Goal: Communication & Community: Share content

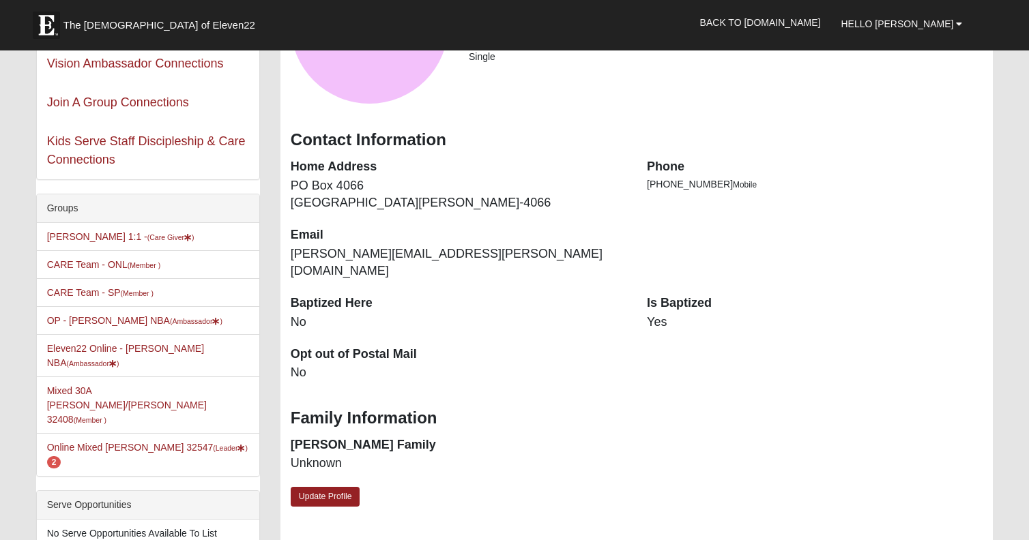
scroll to position [181, 0]
click at [118, 442] on link "Online Mixed [PERSON_NAME] 32547 (Leader ) 2" at bounding box center [147, 454] width 201 height 25
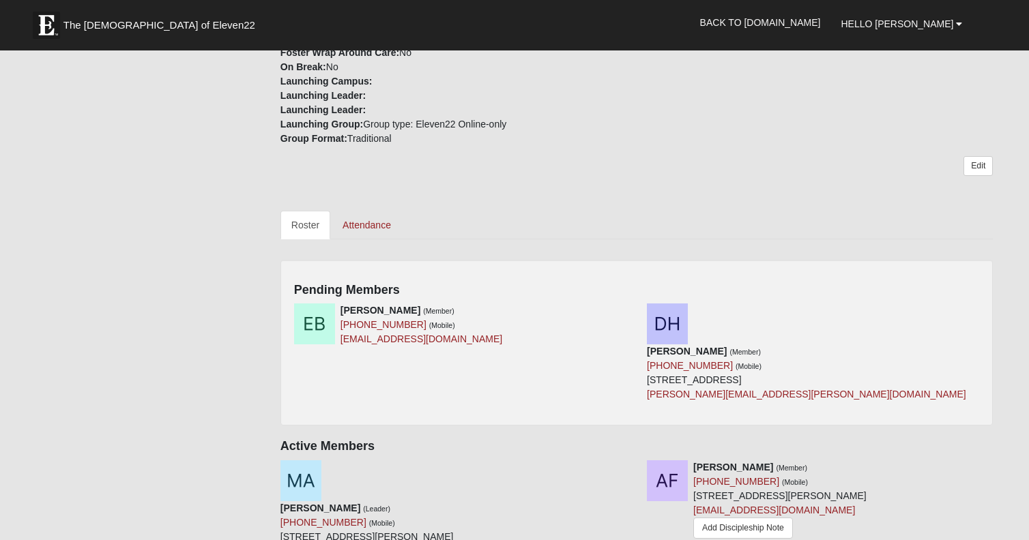
scroll to position [504, 0]
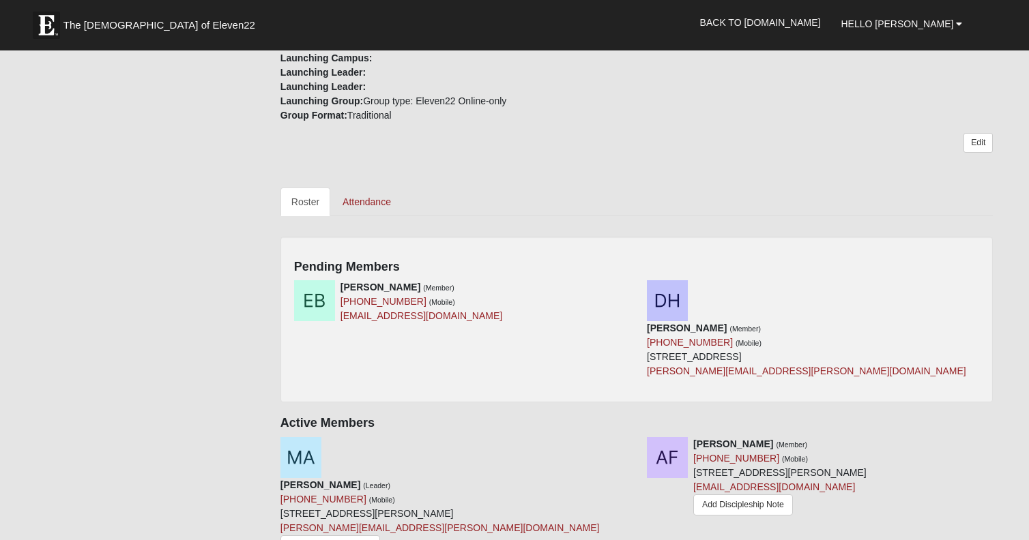
drag, startPoint x: 632, startPoint y: 270, endPoint x: 630, endPoint y: 263, distance: 7.6
click at [632, 282] on icon at bounding box center [632, 287] width 10 height 10
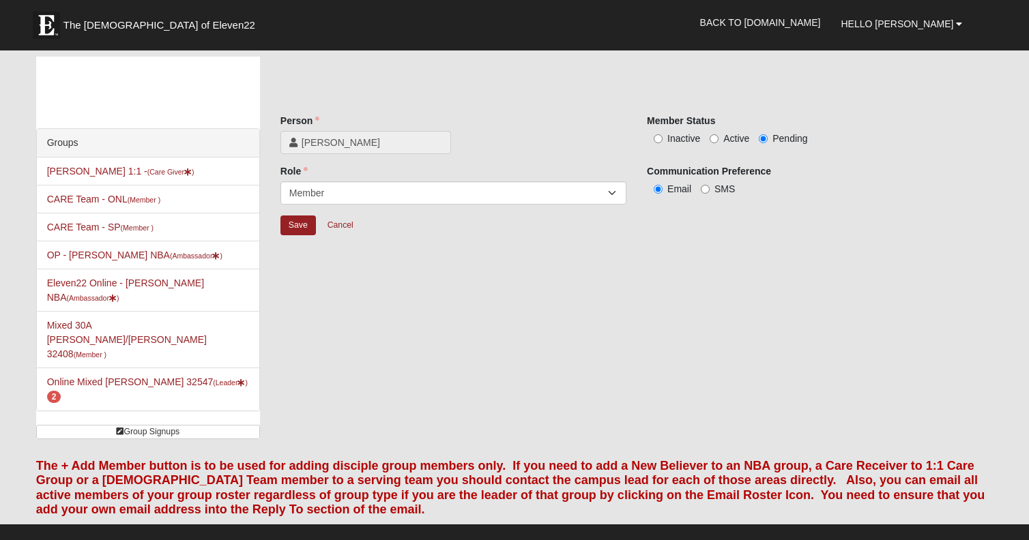
click at [716, 136] on input "Active" at bounding box center [714, 138] width 9 height 9
radio input "true"
click at [299, 225] on input "Save" at bounding box center [297, 226] width 35 height 20
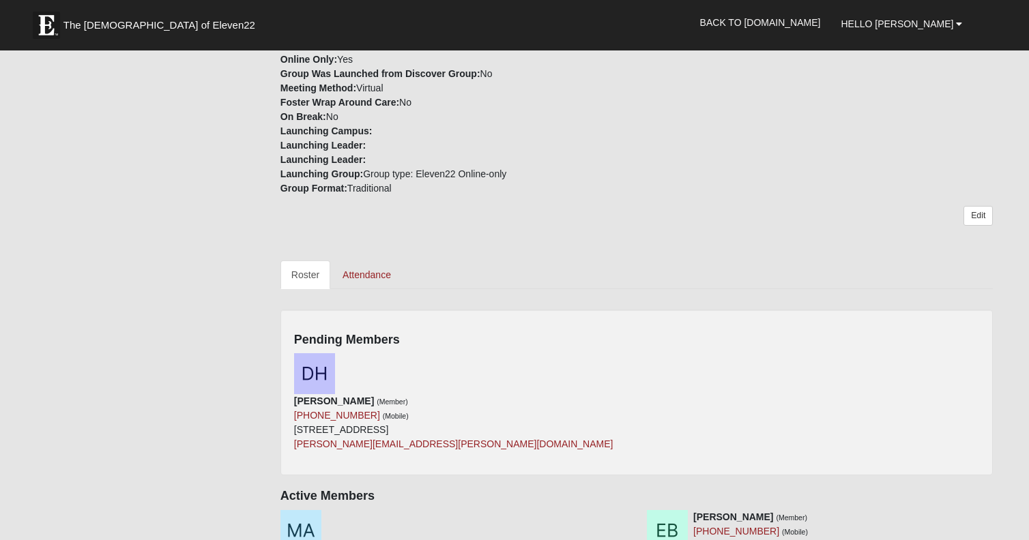
scroll to position [440, 0]
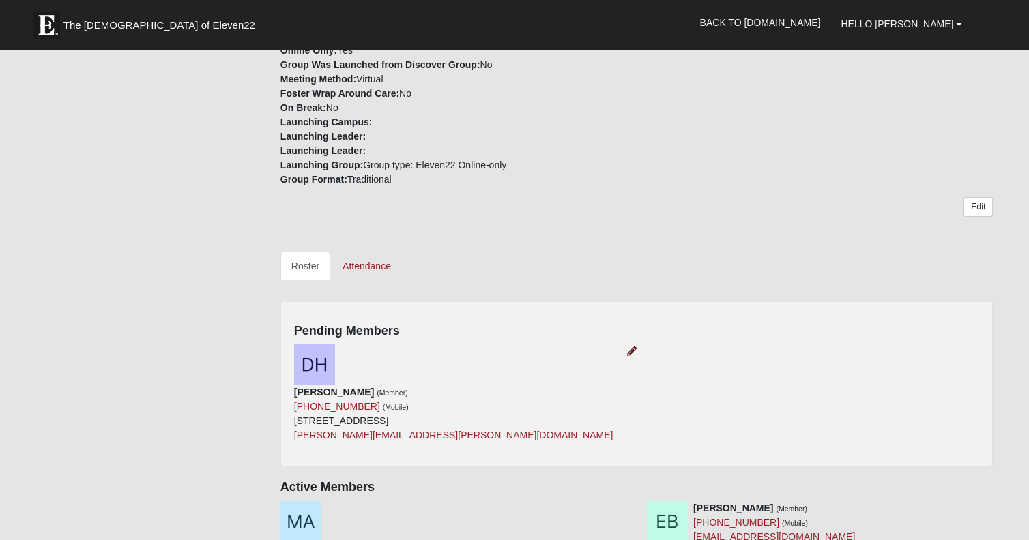
click at [632, 347] on icon at bounding box center [632, 352] width 10 height 10
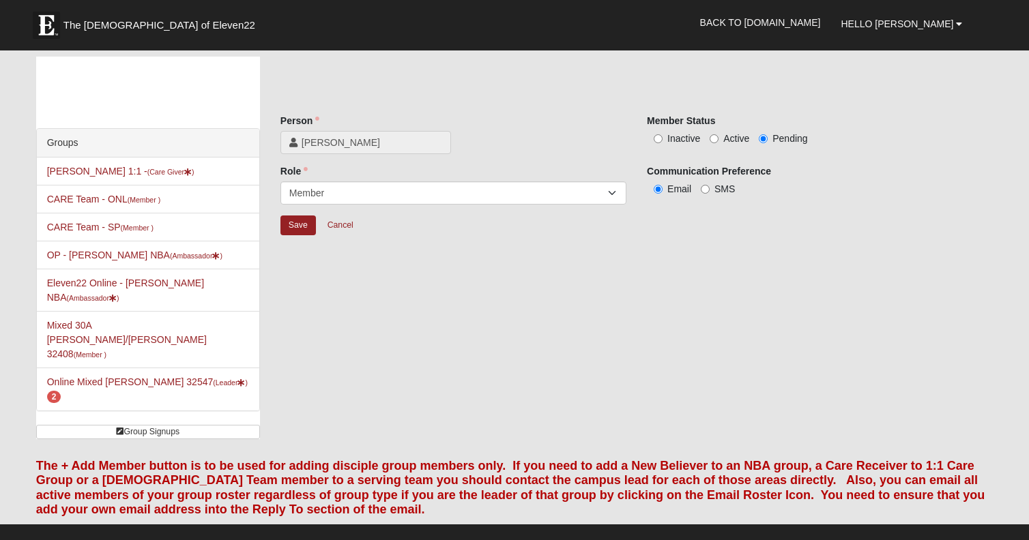
click at [713, 140] on input "Active" at bounding box center [714, 138] width 9 height 9
radio input "true"
click at [306, 226] on input "Save" at bounding box center [297, 226] width 35 height 20
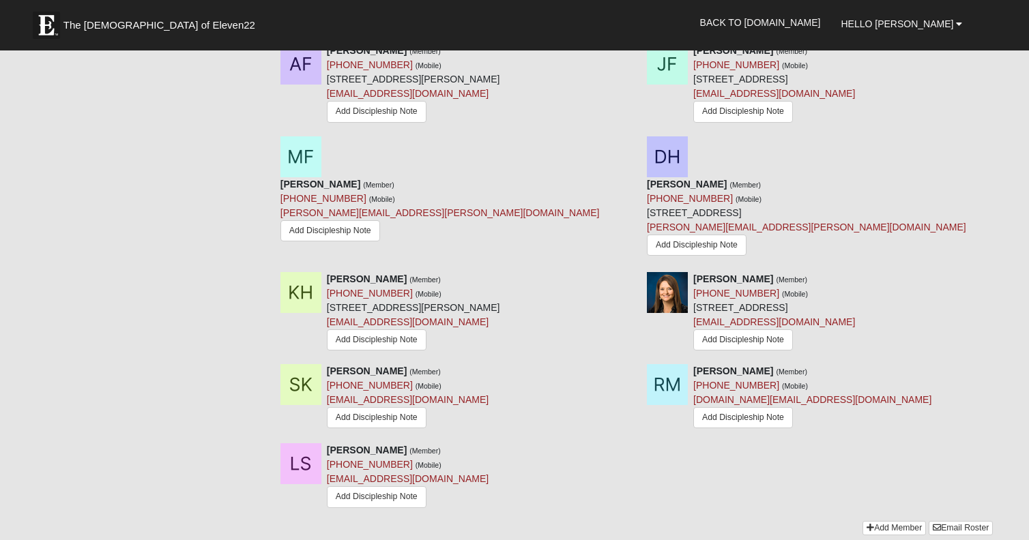
scroll to position [888, 0]
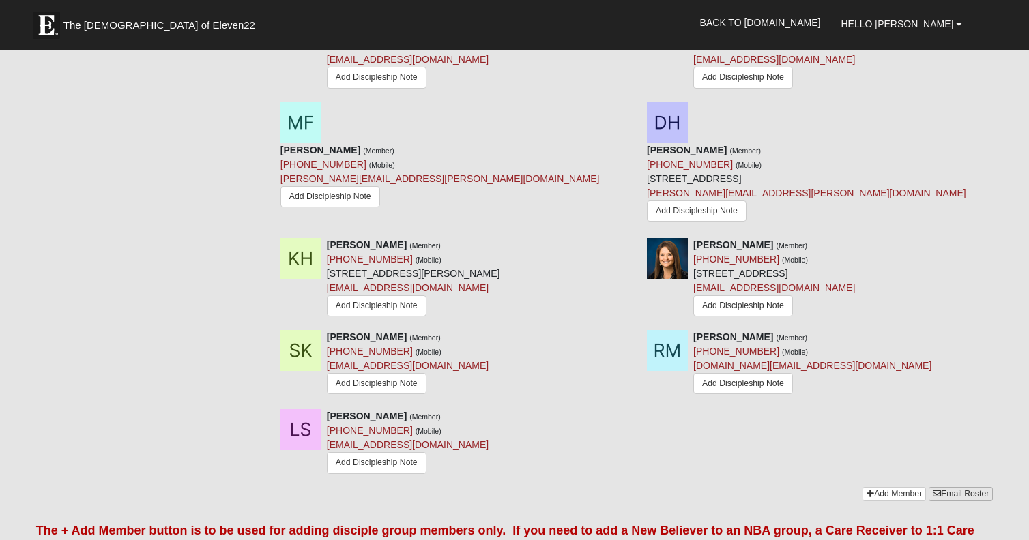
click at [963, 487] on link "Email Roster" at bounding box center [961, 494] width 64 height 14
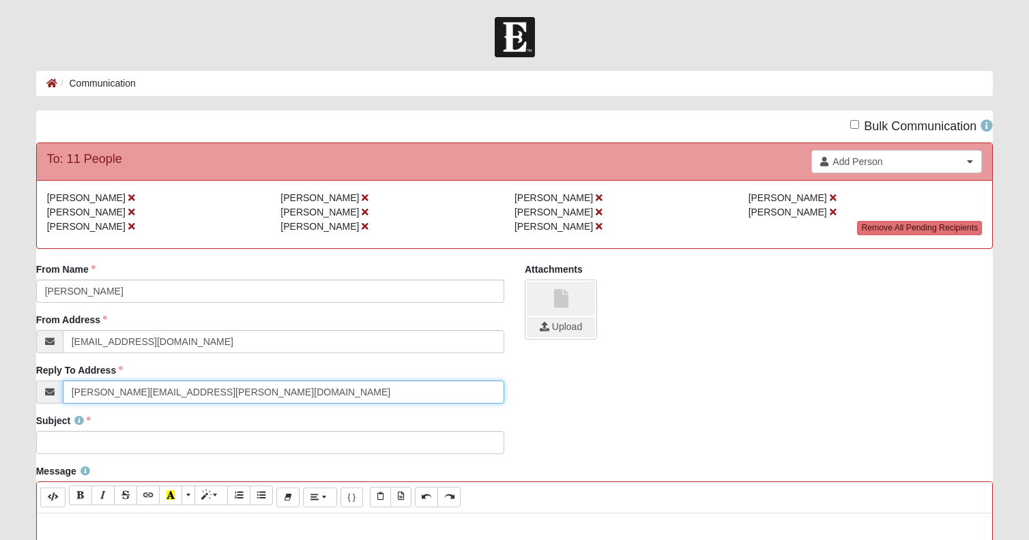
type input "[PERSON_NAME][EMAIL_ADDRESS][PERSON_NAME][DOMAIN_NAME]"
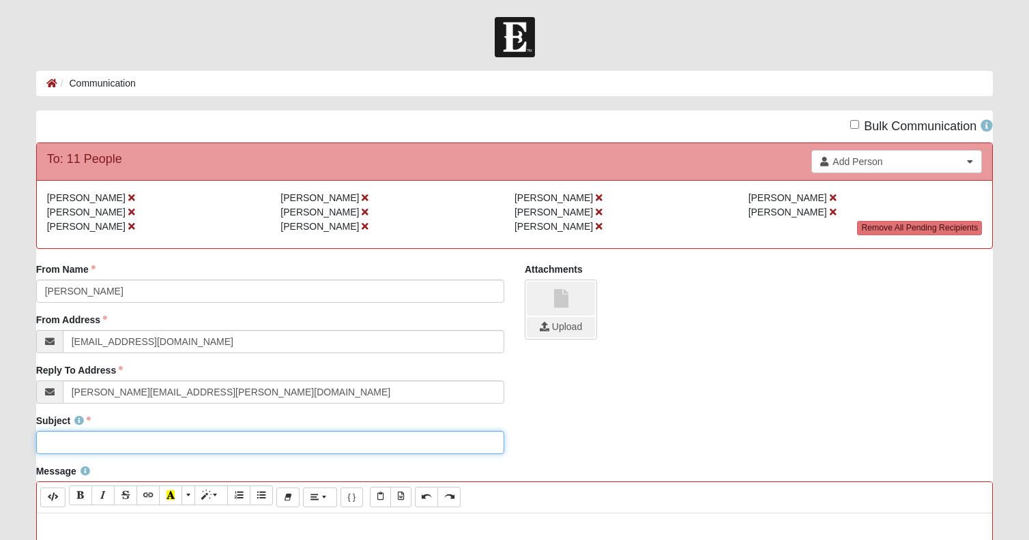
click at [294, 441] on input "Subject" at bounding box center [270, 442] width 468 height 23
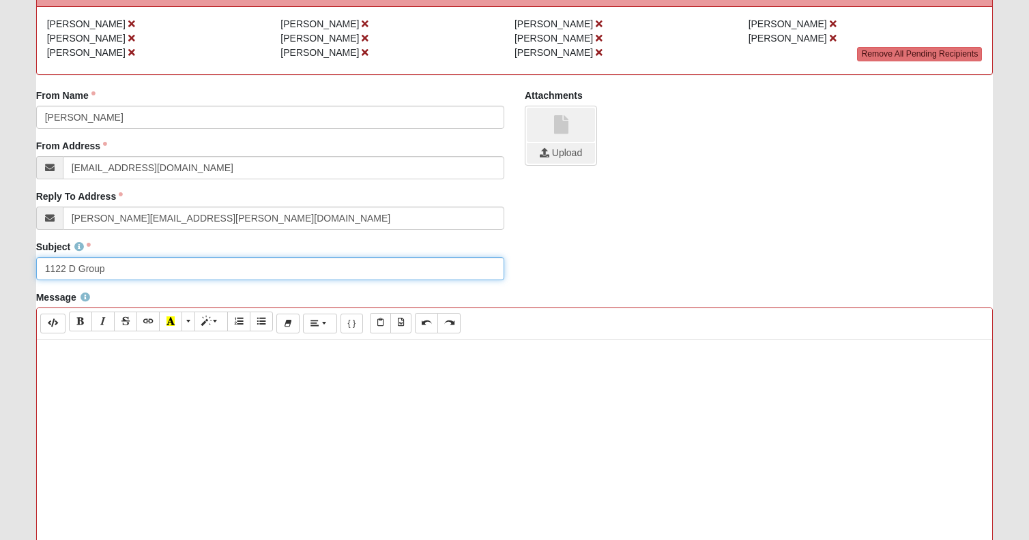
scroll to position [176, 0]
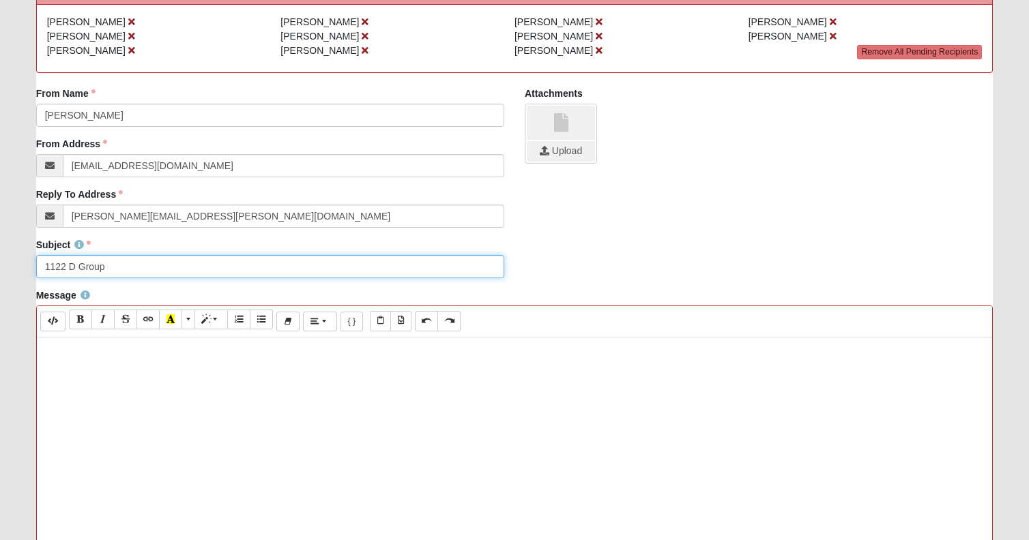
type input "1122 D Group"
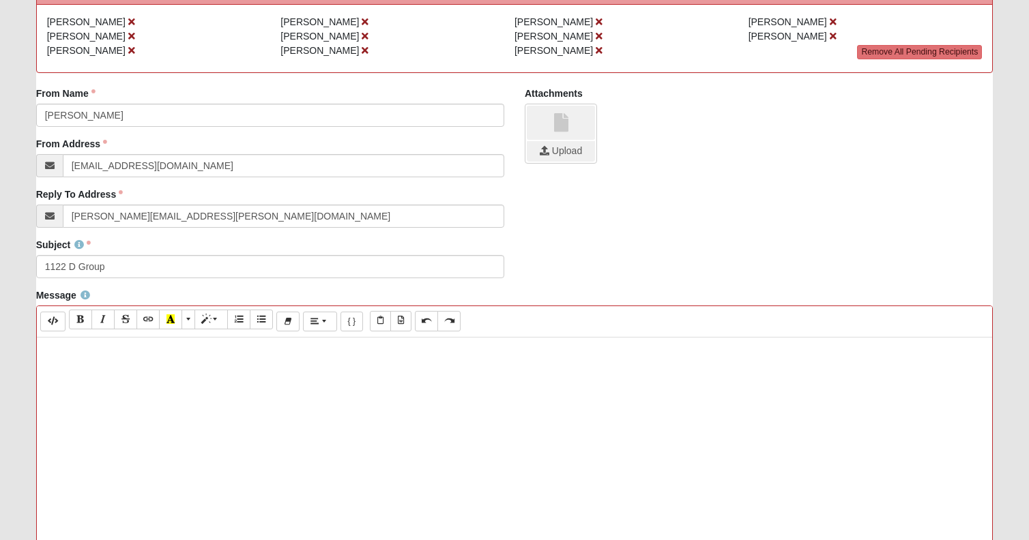
click at [266, 436] on div at bounding box center [515, 542] width 956 height 409
click at [181, 365] on div at bounding box center [515, 542] width 956 height 409
paste div
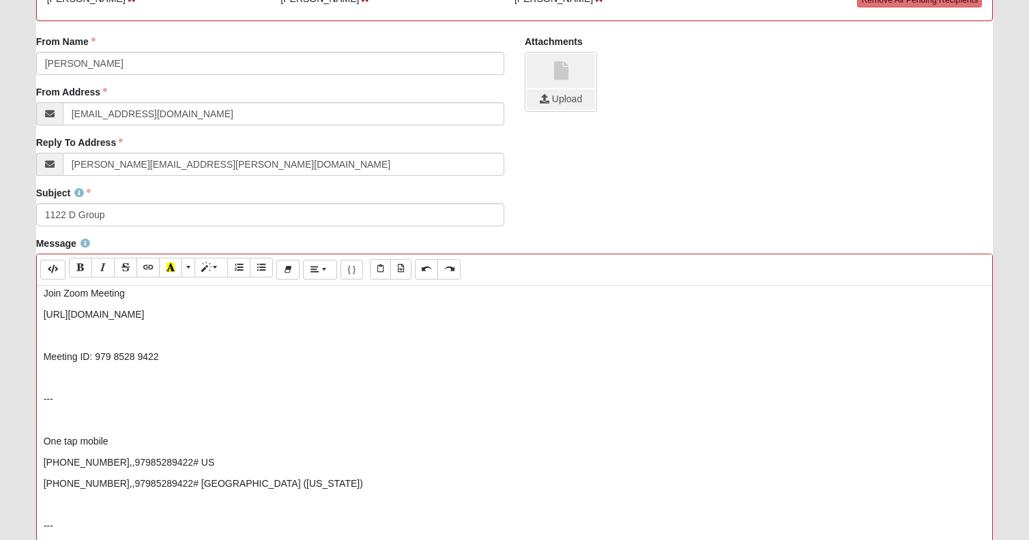
scroll to position [228, 0]
click at [44, 443] on p "One tap mobile" at bounding box center [515, 442] width 942 height 14
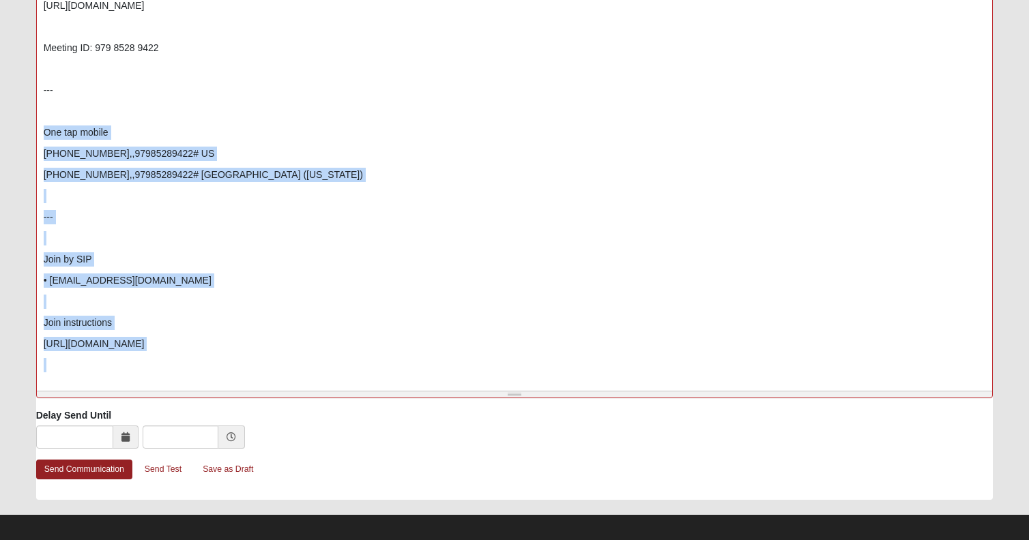
scroll to position [546, 0]
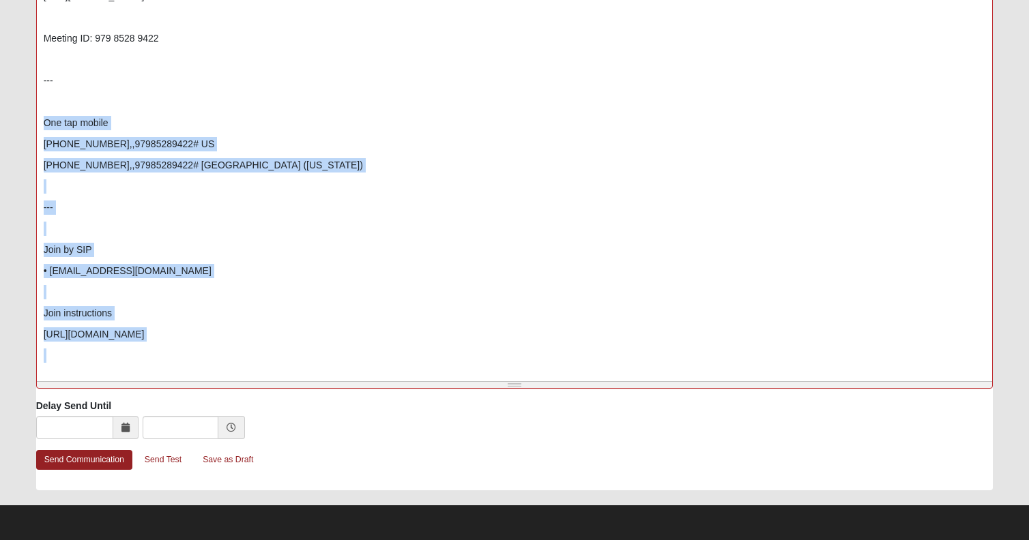
drag, startPoint x: 44, startPoint y: 443, endPoint x: 398, endPoint y: 583, distance: 381.6
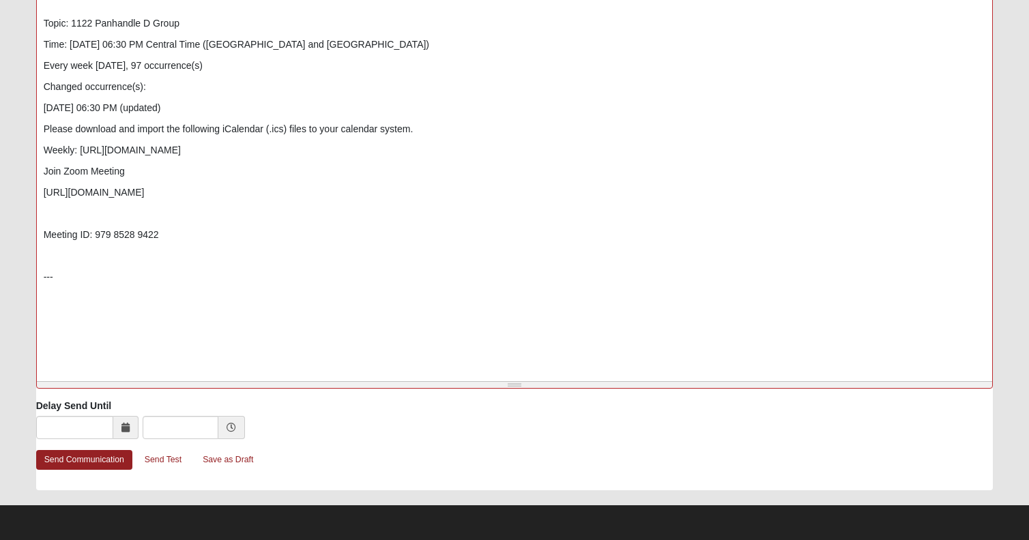
click at [124, 433] on icon at bounding box center [125, 428] width 8 height 10
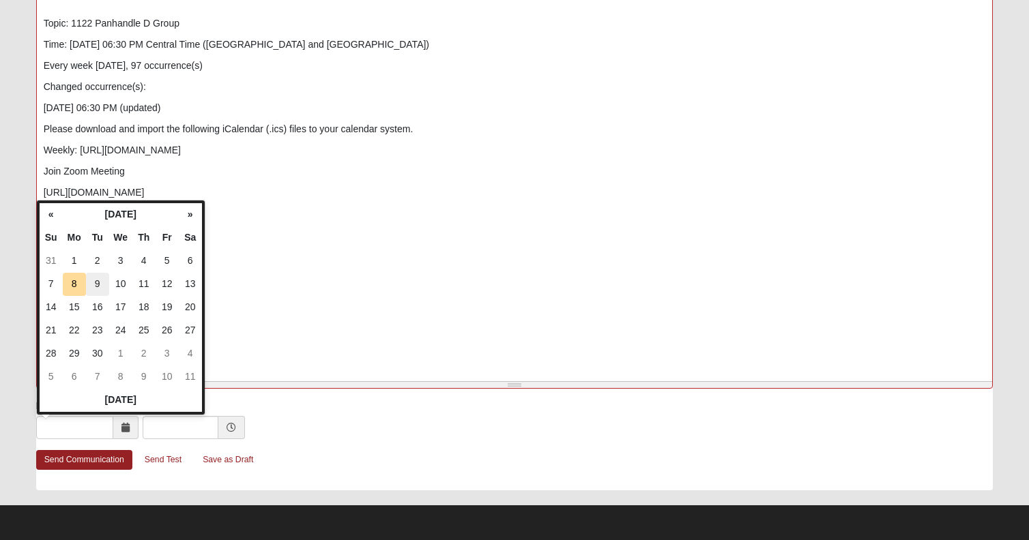
click at [98, 283] on td "9" at bounding box center [97, 284] width 23 height 23
type input "09/09/2025"
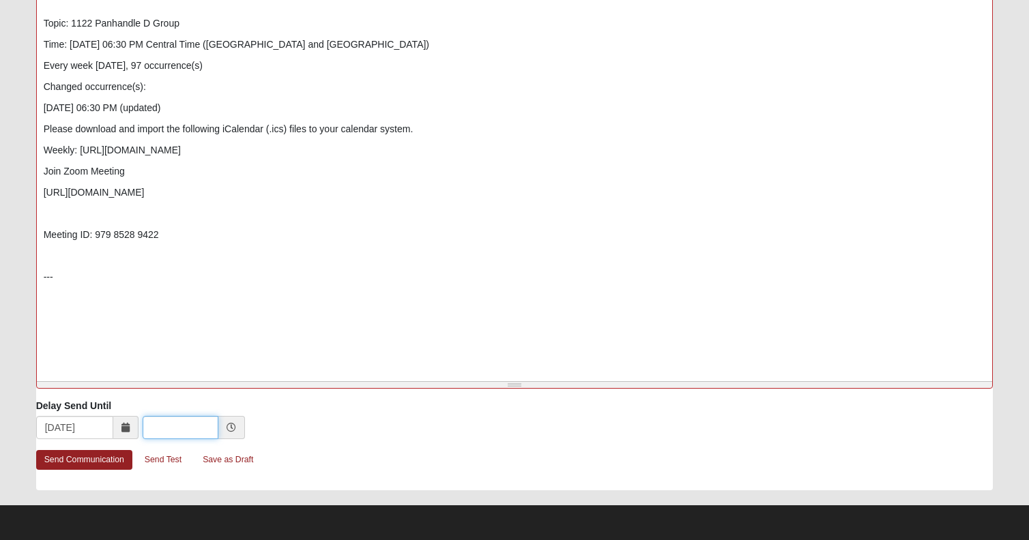
click at [171, 426] on input "text" at bounding box center [181, 427] width 76 height 23
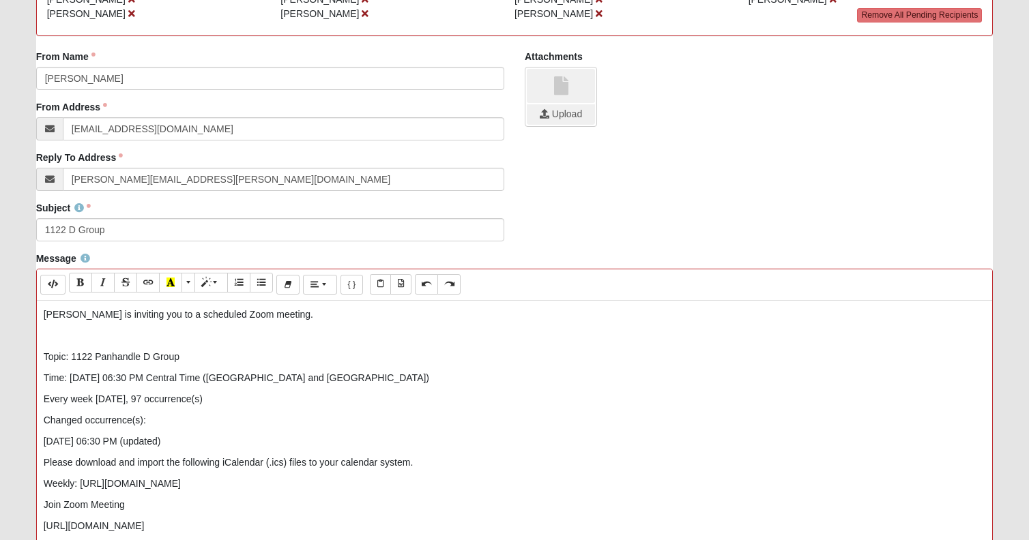
scroll to position [213, 0]
type input "10:00 AM"
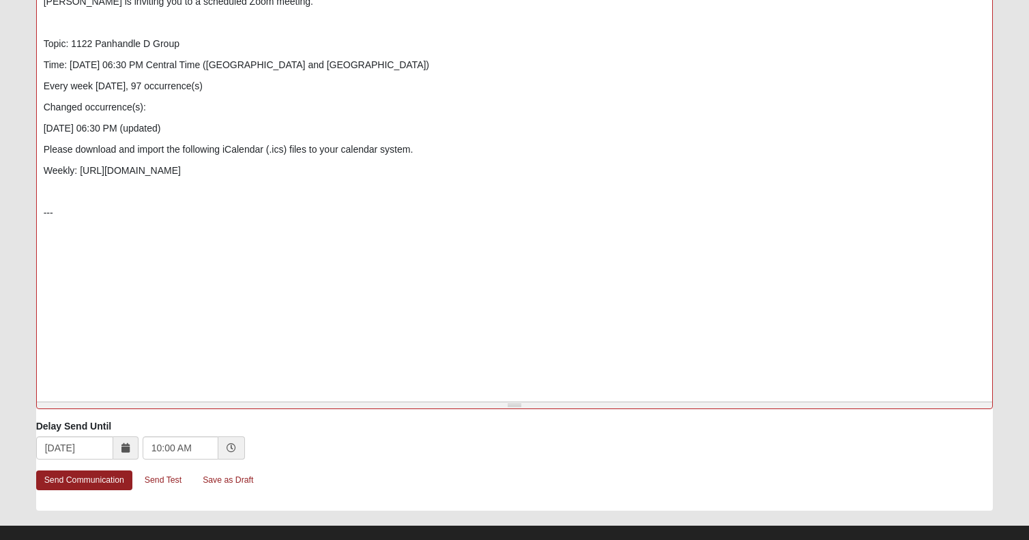
click at [48, 36] on div "Marsha Asher is inviting you to a scheduled Zoom meeting. Topic: 1122 Panhandle…" at bounding box center [515, 192] width 956 height 409
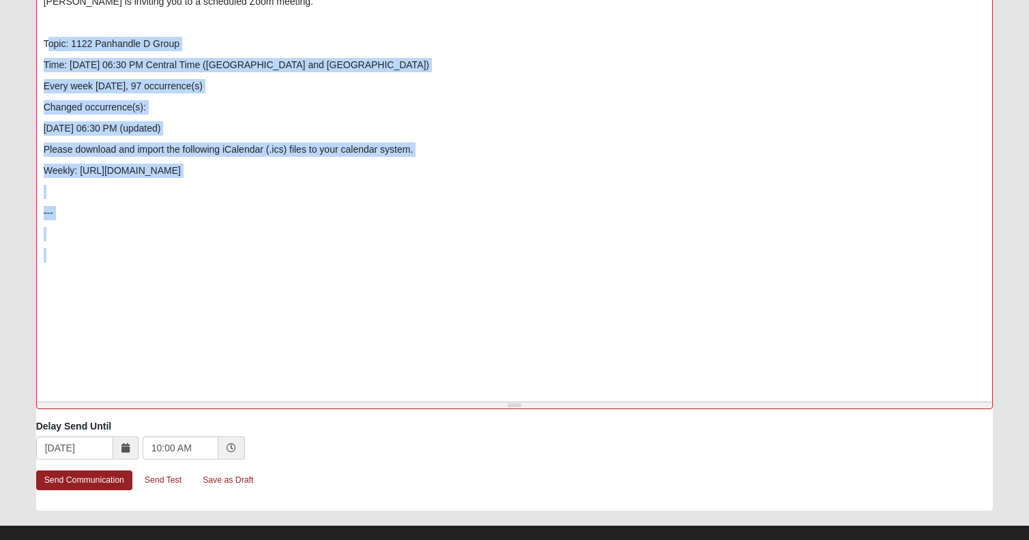
drag, startPoint x: 48, startPoint y: 38, endPoint x: 227, endPoint y: 254, distance: 280.6
click at [224, 256] on div "Marsha Asher is inviting you to a scheduled Zoom meeting. Topic: 1122 Panhandle…" at bounding box center [515, 192] width 956 height 409
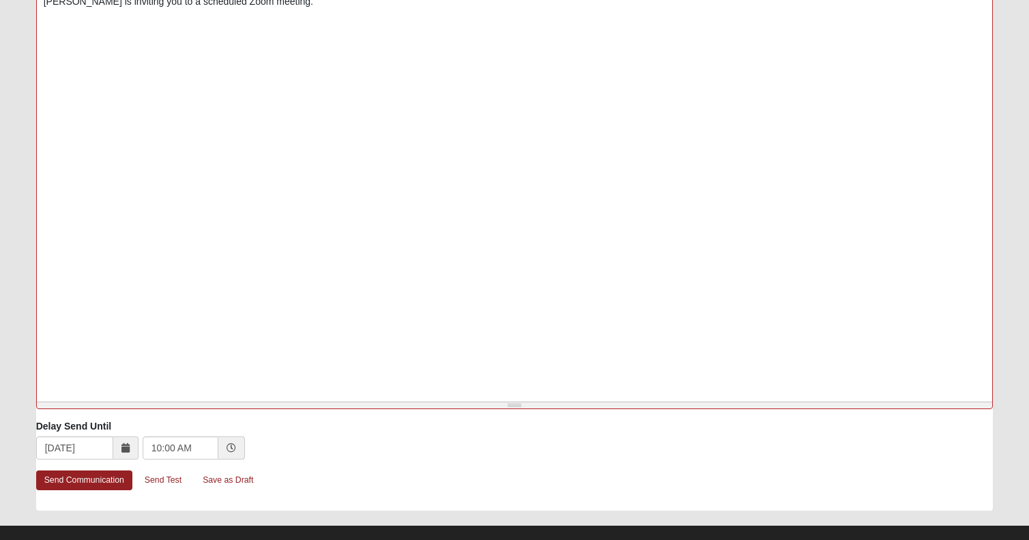
scroll to position [522, 0]
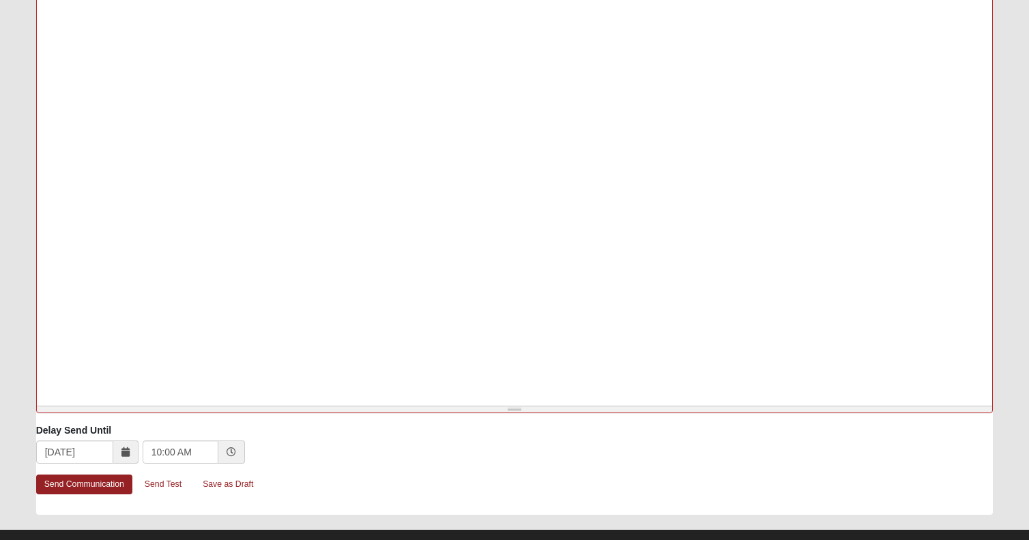
click at [515, 101] on div at bounding box center [515, 196] width 956 height 409
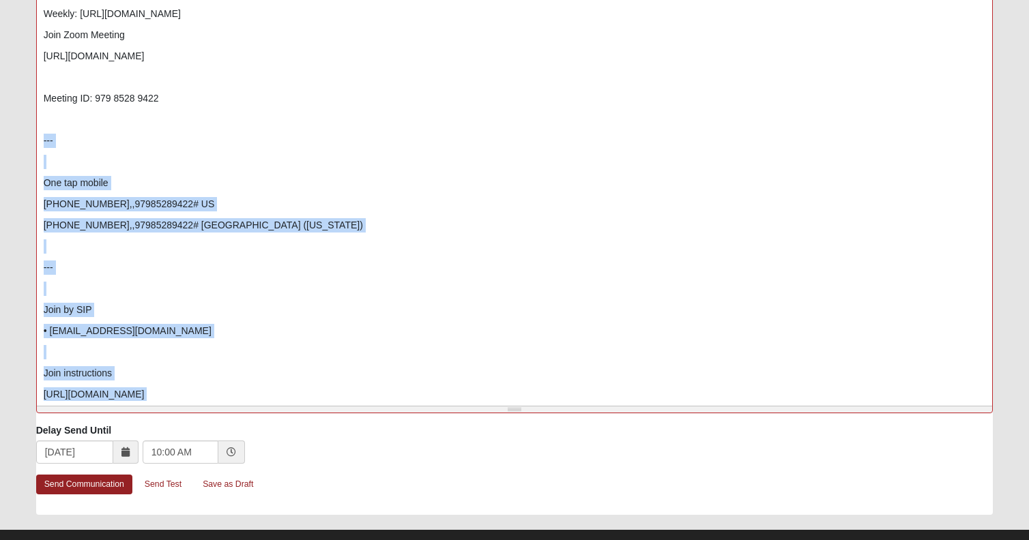
scroll to position [232, 0]
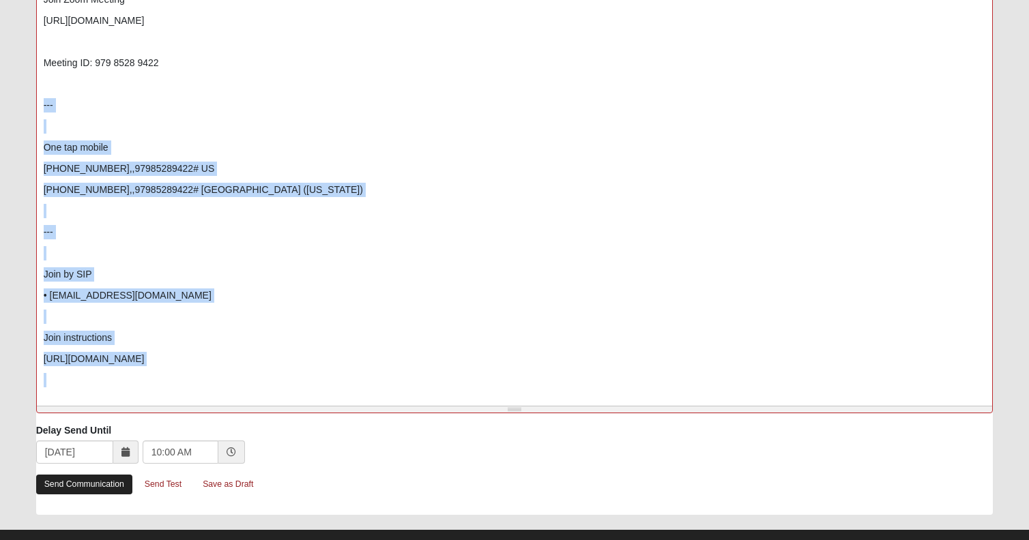
drag, startPoint x: 42, startPoint y: 186, endPoint x: 105, endPoint y: 479, distance: 299.5
click at [105, 479] on div "Bulk Communication To: 11 People Add Person Search Name Address Phone Email" at bounding box center [514, 52] width 957 height 926
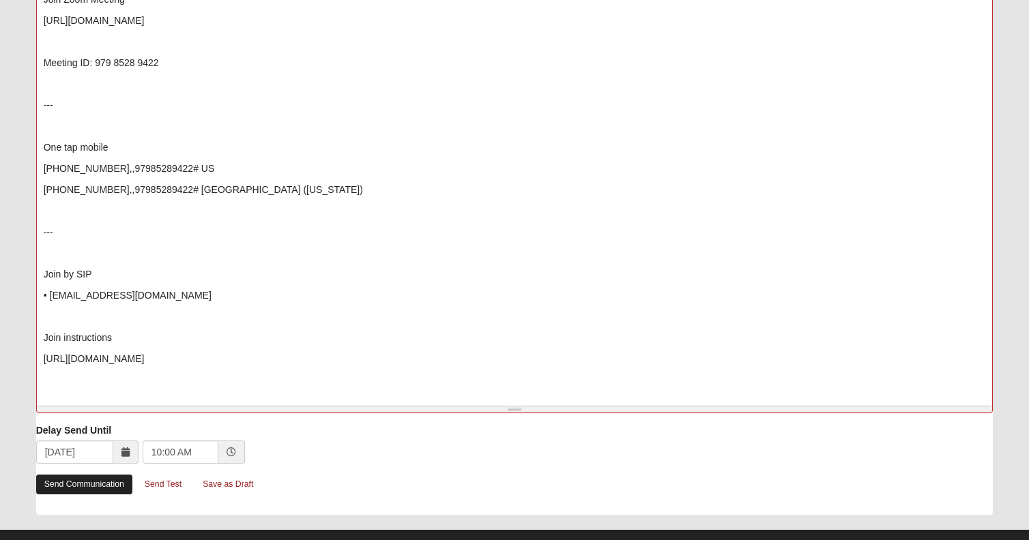
scroll to position [0, 0]
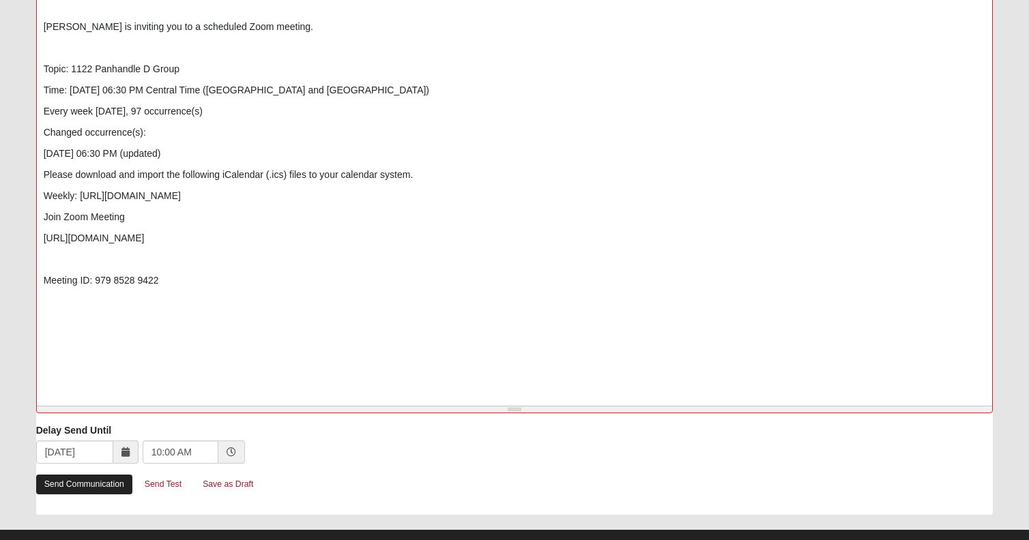
click at [72, 484] on link "Send Communication" at bounding box center [84, 485] width 96 height 20
